Goal: Check status: Check status

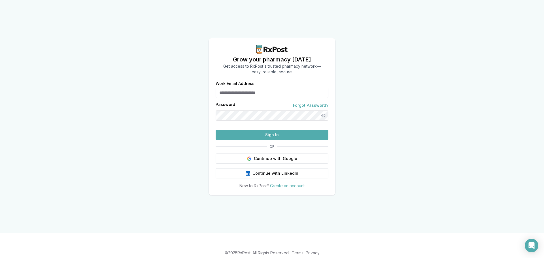
type input "**********"
click at [245, 140] on button "Sign In" at bounding box center [272, 135] width 113 height 10
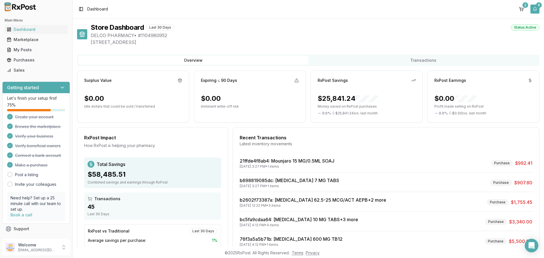
click at [534, 9] on button "6" at bounding box center [534, 9] width 9 height 9
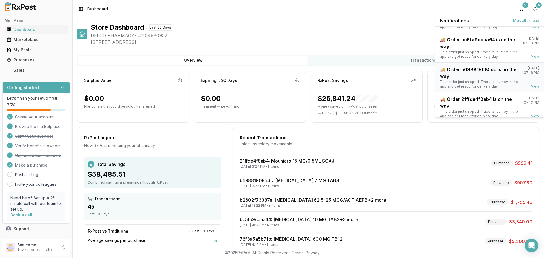
scroll to position [74, 0]
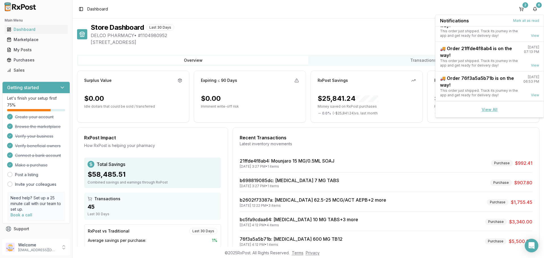
click at [490, 110] on link "View All" at bounding box center [490, 109] width 16 height 5
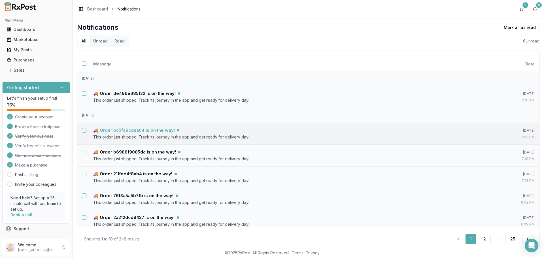
click at [138, 129] on h5 "🚚 Order bc5fa9cdaa64 is on the way!" at bounding box center [134, 131] width 82 height 6
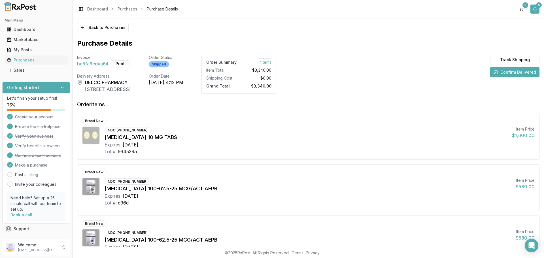
click at [533, 10] on button "5" at bounding box center [534, 9] width 9 height 9
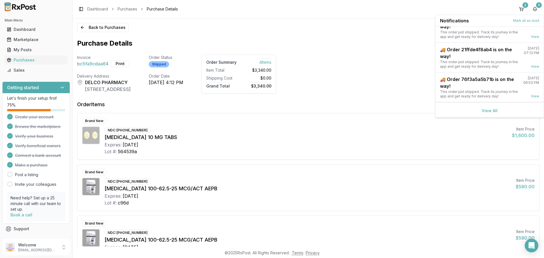
scroll to position [44, 0]
click at [491, 109] on link "View All" at bounding box center [490, 109] width 16 height 5
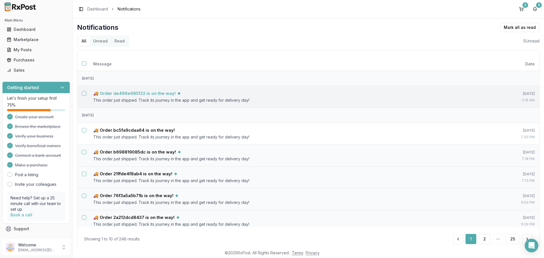
click at [161, 94] on h5 "🚚 Order de496e685f22 is on the way!" at bounding box center [134, 94] width 82 height 6
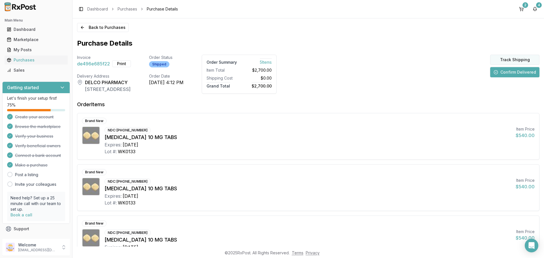
click at [511, 61] on button "Track Shipping" at bounding box center [514, 60] width 49 height 10
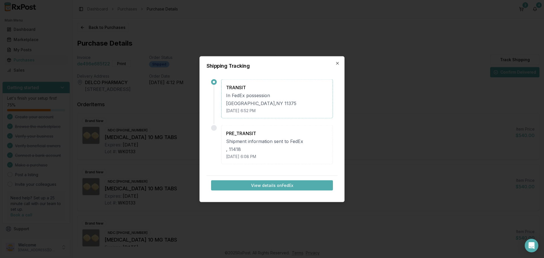
click at [256, 186] on button "View details on FedEx" at bounding box center [272, 185] width 122 height 10
click at [336, 65] on icon "button" at bounding box center [337, 63] width 5 height 5
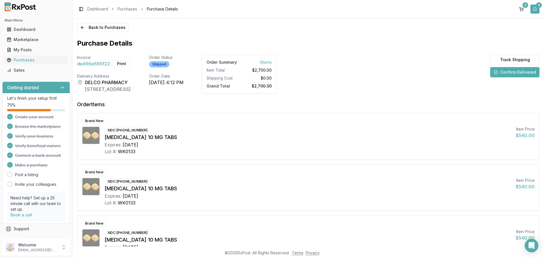
click at [536, 9] on button "4" at bounding box center [534, 9] width 9 height 9
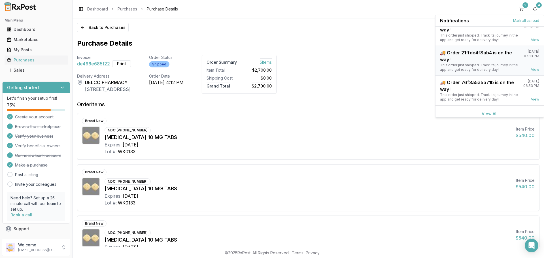
scroll to position [15, 0]
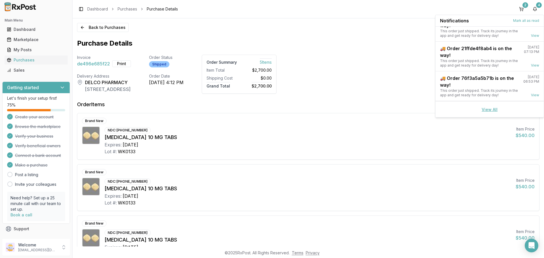
click at [489, 111] on link "View All" at bounding box center [490, 109] width 16 height 5
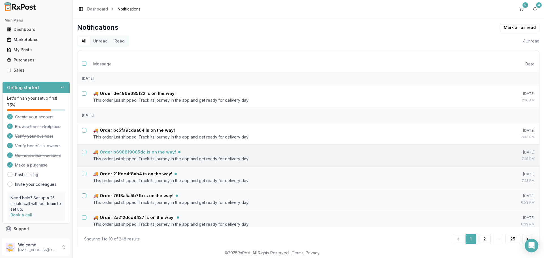
click at [151, 152] on h5 "🚚 Order b698819085dc is on the way!" at bounding box center [134, 152] width 83 height 6
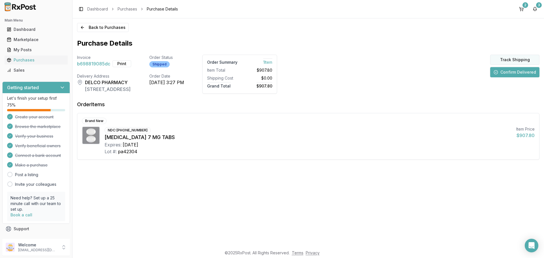
click at [519, 60] on button "Track Shipping" at bounding box center [514, 60] width 49 height 10
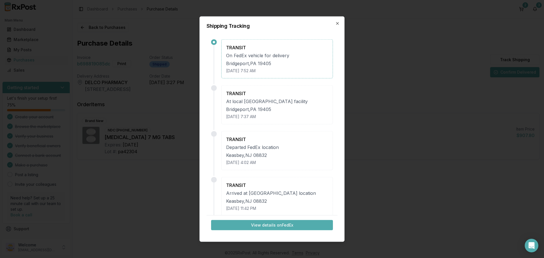
click at [268, 227] on button "View details on FedEx" at bounding box center [272, 225] width 122 height 10
click at [337, 24] on icon "button" at bounding box center [337, 23] width 5 height 5
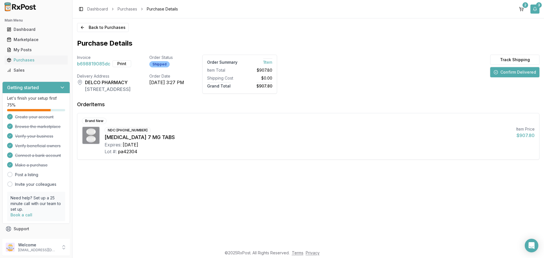
drag, startPoint x: 536, startPoint y: 8, endPoint x: 532, endPoint y: 10, distance: 4.1
click at [536, 8] on button "3" at bounding box center [534, 9] width 9 height 9
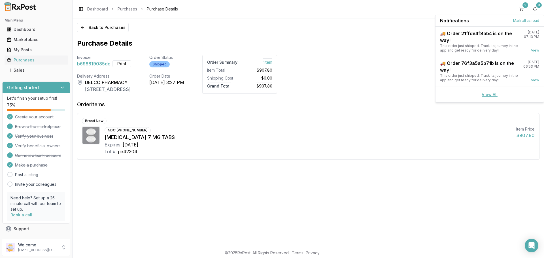
click at [489, 94] on link "View All" at bounding box center [490, 94] width 16 height 5
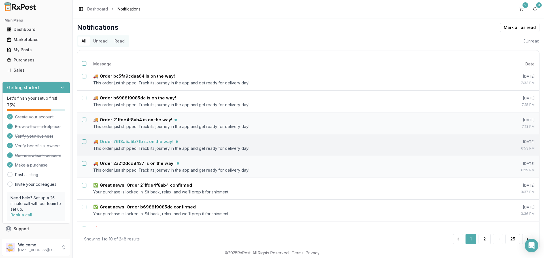
scroll to position [57, 0]
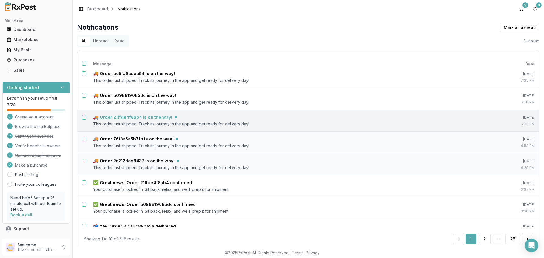
click at [160, 118] on h5 "🚚 Order 21ffde4f8ab4 is on the way!" at bounding box center [132, 117] width 79 height 6
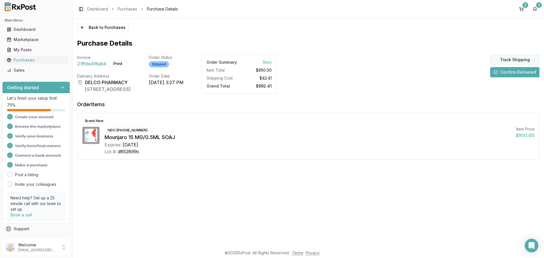
click at [511, 61] on button "Track Shipping" at bounding box center [514, 60] width 49 height 10
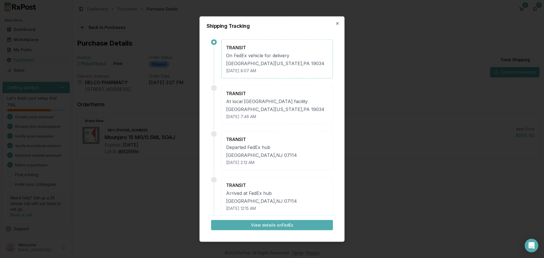
click at [285, 225] on button "View details on FedEx" at bounding box center [272, 225] width 122 height 10
click at [337, 24] on icon "button" at bounding box center [337, 23] width 2 height 2
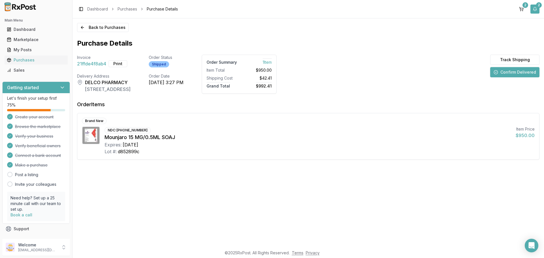
click at [536, 9] on button "2" at bounding box center [534, 9] width 9 height 9
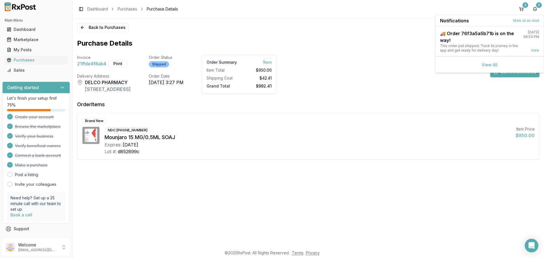
click at [485, 65] on link "View All" at bounding box center [490, 64] width 16 height 5
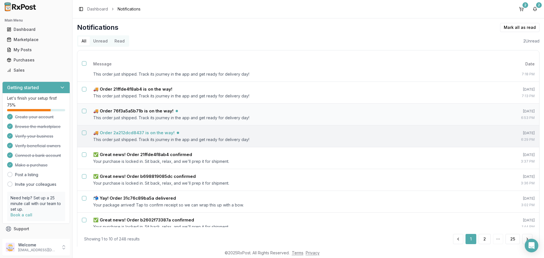
scroll to position [85, 0]
click at [150, 112] on h5 "🚚 Order 76f3a5a5b71b is on the way!" at bounding box center [133, 111] width 80 height 6
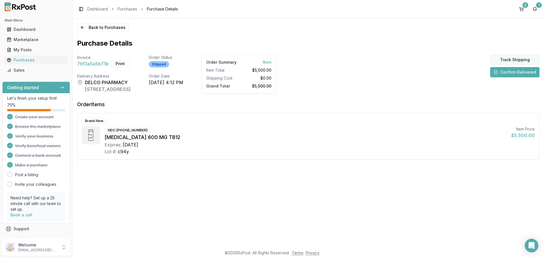
click at [505, 60] on button "Track Shipping" at bounding box center [514, 60] width 49 height 10
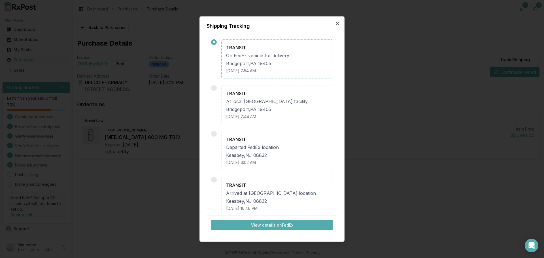
click at [280, 227] on button "View details on FedEx" at bounding box center [272, 225] width 122 height 10
click at [339, 24] on icon "button" at bounding box center [337, 23] width 5 height 5
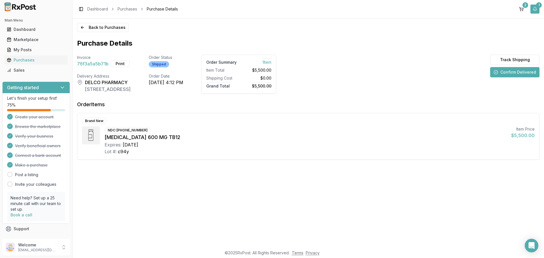
click at [534, 11] on button "1" at bounding box center [534, 9] width 9 height 9
click at [487, 52] on link "View All" at bounding box center [490, 50] width 16 height 5
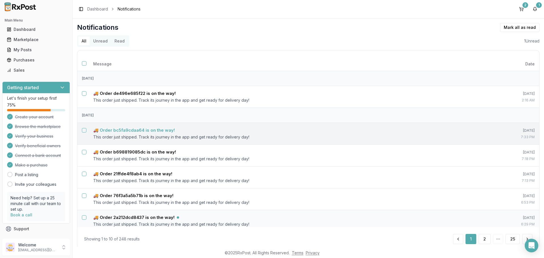
scroll to position [28, 0]
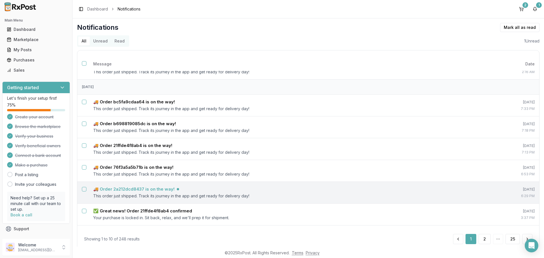
click at [144, 190] on h5 "🚚 Order 2a212dcd8437 is on the way!" at bounding box center [133, 189] width 81 height 6
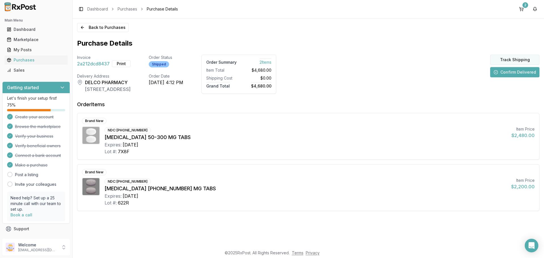
click at [511, 60] on button "Track Shipping" at bounding box center [514, 60] width 49 height 10
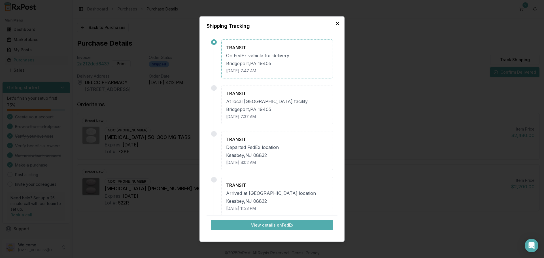
click at [338, 24] on icon "button" at bounding box center [337, 23] width 5 height 5
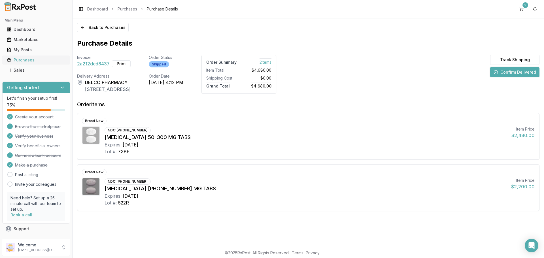
click at [28, 61] on div "Purchases" at bounding box center [36, 60] width 59 height 6
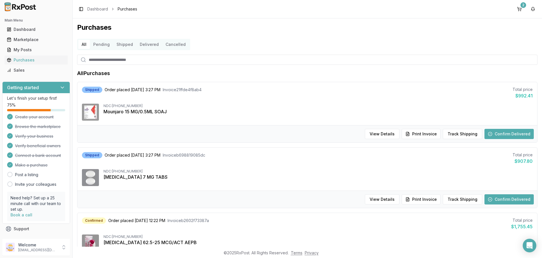
click at [126, 60] on input "search" at bounding box center [307, 60] width 460 height 10
type input "***"
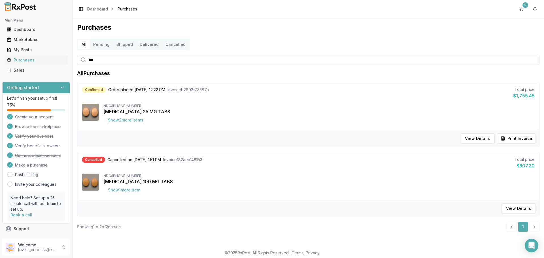
click at [137, 122] on button "Show 2 more item s" at bounding box center [125, 120] width 44 height 10
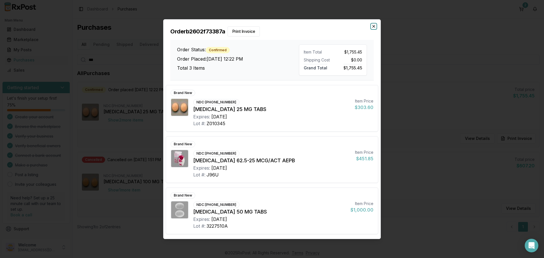
click at [373, 27] on icon "button" at bounding box center [373, 26] width 5 height 5
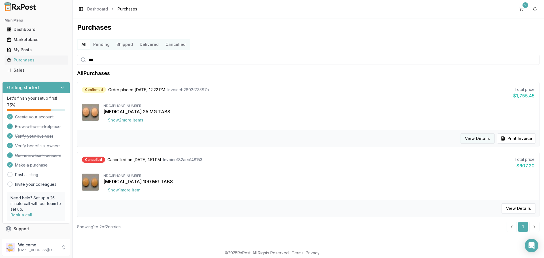
click at [474, 139] on button "View Details" at bounding box center [477, 138] width 35 height 10
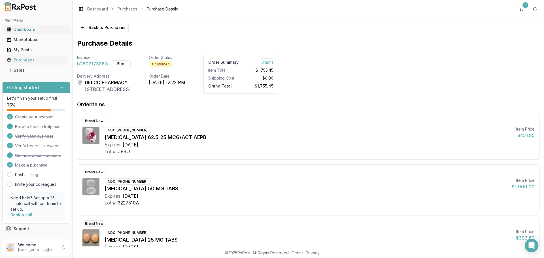
click at [21, 31] on div "Dashboard" at bounding box center [36, 30] width 59 height 6
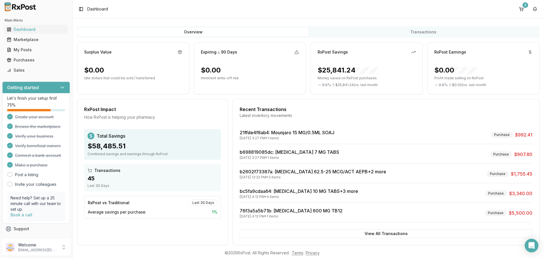
scroll to position [36, 0]
